Goal: Task Accomplishment & Management: Use online tool/utility

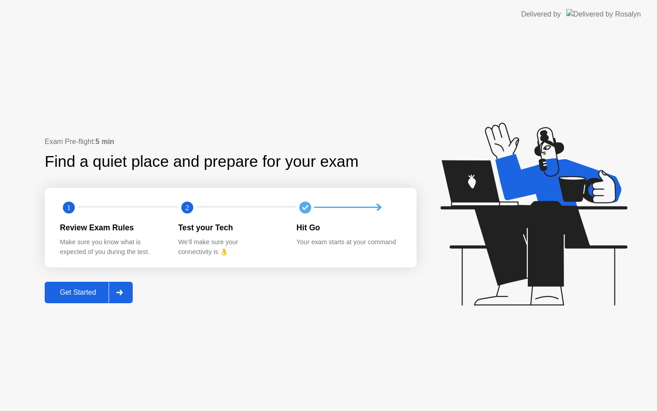
click at [70, 293] on div "Get Started" at bounding box center [77, 292] width 61 height 8
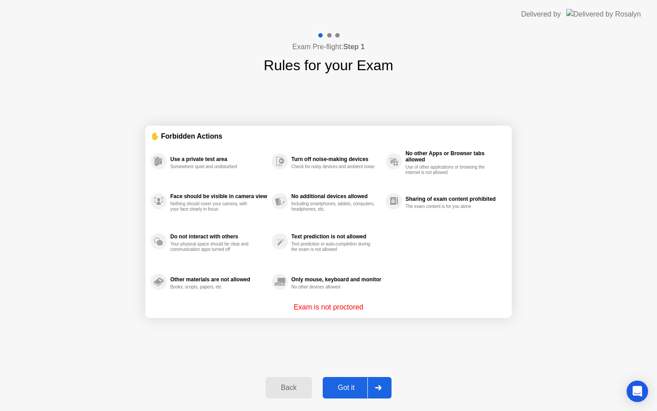
click at [346, 384] on div "Got it" at bounding box center [346, 387] width 42 height 8
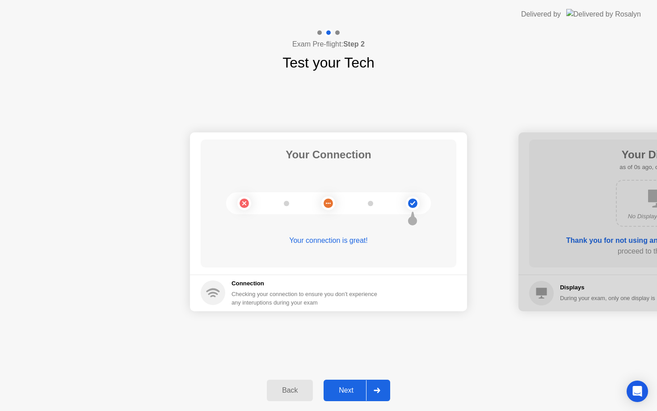
click at [358, 392] on div "Next" at bounding box center [346, 390] width 40 height 8
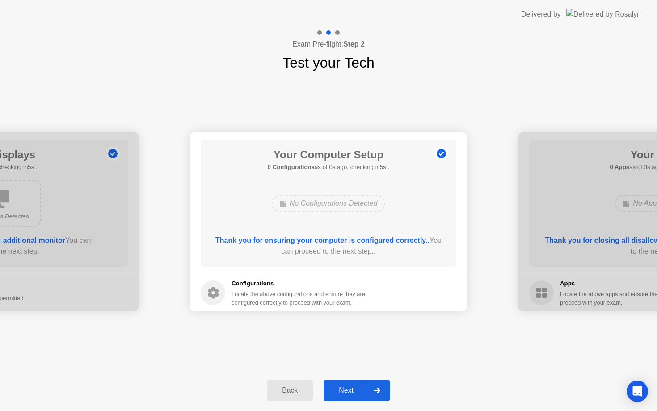
click at [358, 392] on div "Next" at bounding box center [346, 390] width 40 height 8
click at [358, 391] on div "Next" at bounding box center [346, 390] width 40 height 8
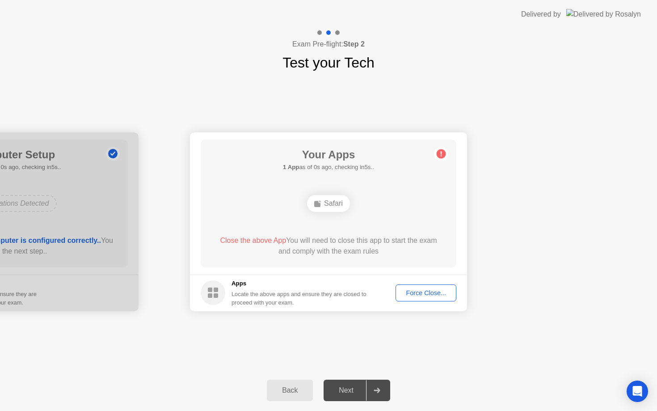
click at [358, 391] on div "Next" at bounding box center [346, 390] width 40 height 8
click at [407, 296] on div "Force Close..." at bounding box center [426, 292] width 55 height 7
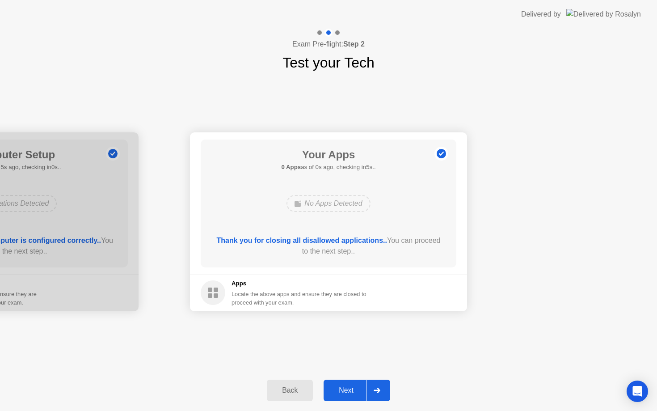
click at [353, 389] on div "Next" at bounding box center [346, 390] width 40 height 8
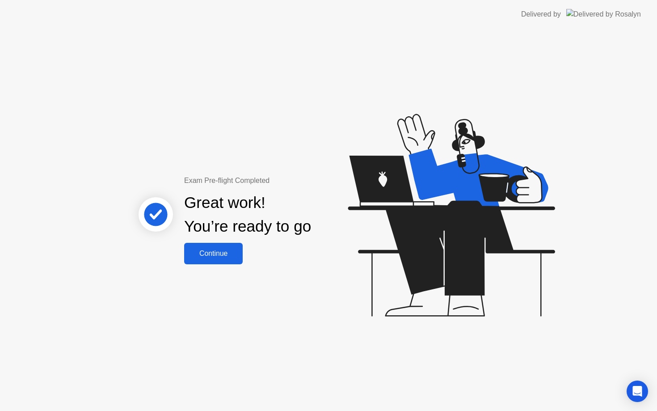
click at [224, 249] on div "Continue" at bounding box center [213, 253] width 53 height 8
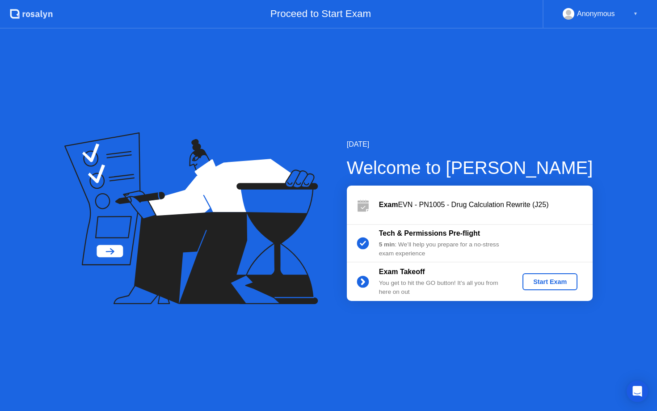
click at [561, 289] on button "Start Exam" at bounding box center [549, 281] width 55 height 17
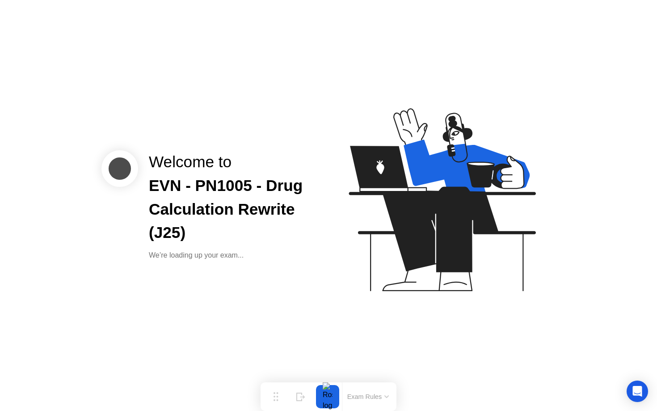
click at [271, 192] on div "EVN - PN1005 - Drug Calculation Rewrite (J25)" at bounding box center [231, 209] width 165 height 71
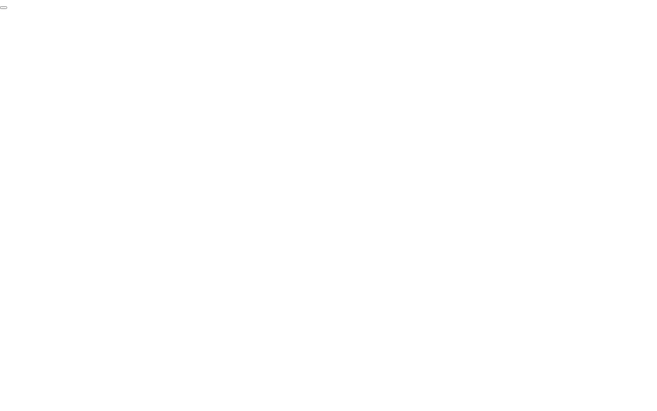
click div "End Proctoring Session"
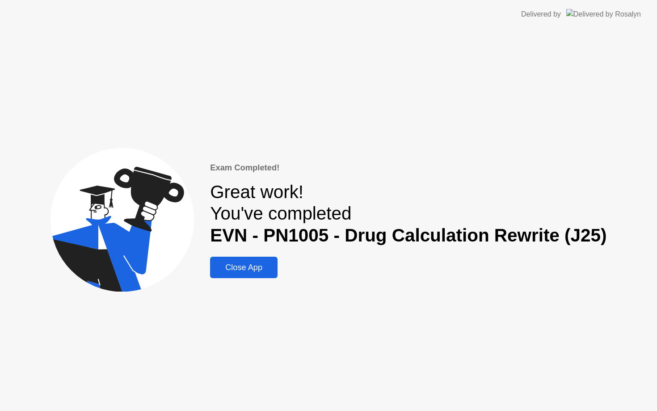
click at [224, 266] on div "Close App" at bounding box center [244, 267] width 62 height 9
